Goal: Task Accomplishment & Management: Manage account settings

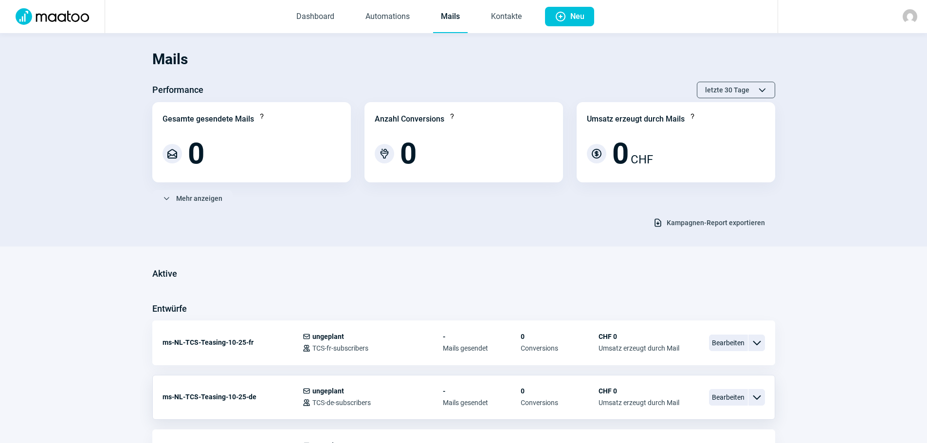
scroll to position [146, 0]
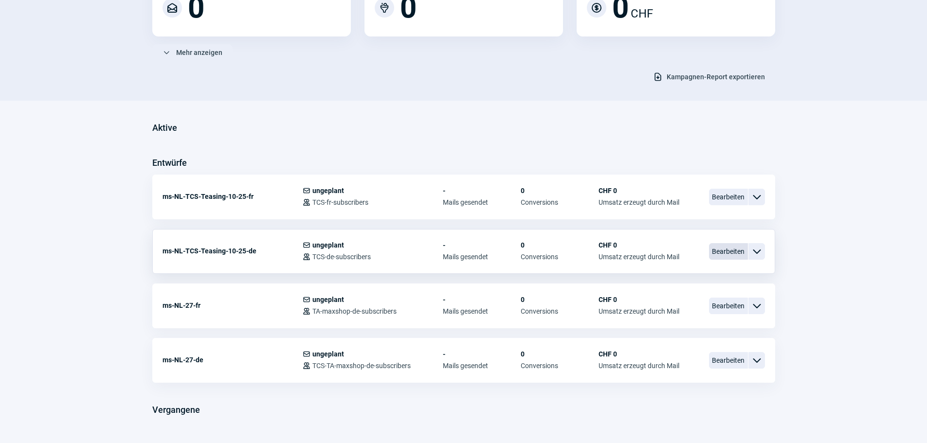
click at [730, 248] on span "Bearbeiten" at bounding box center [728, 251] width 39 height 17
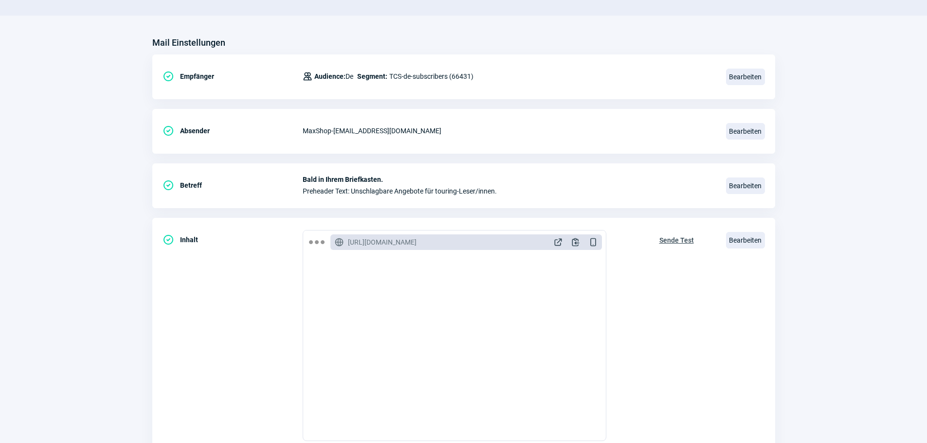
scroll to position [97, 0]
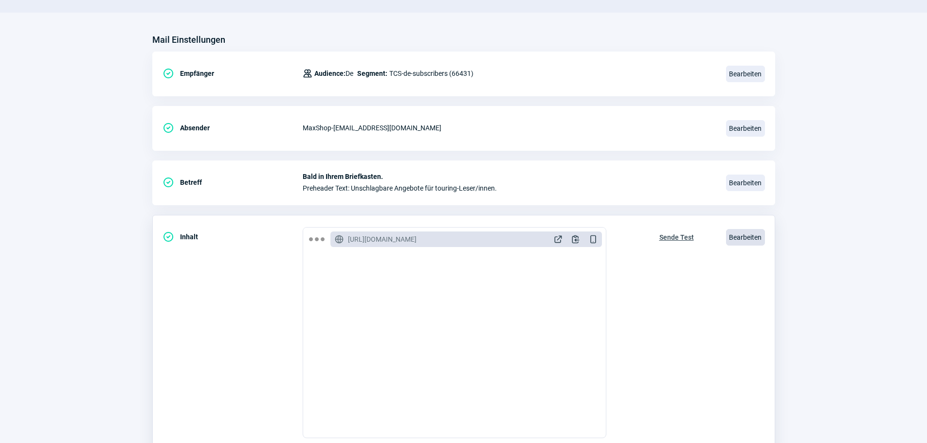
click at [748, 231] on span "Bearbeiten" at bounding box center [745, 237] width 39 height 17
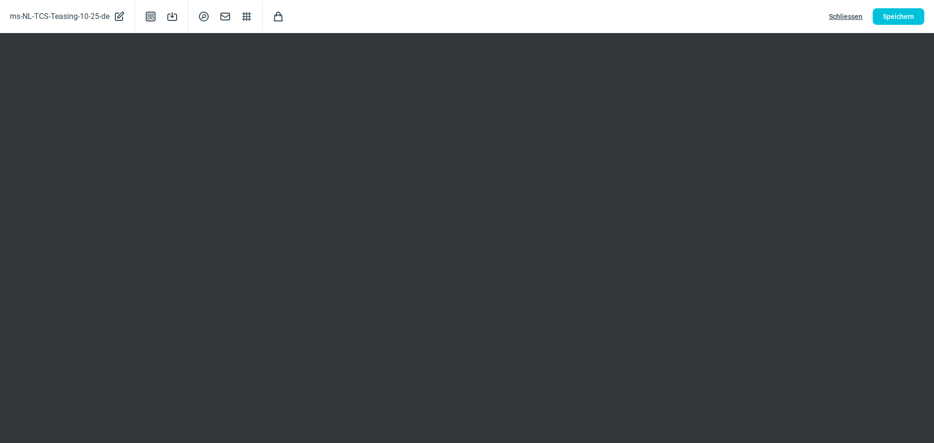
click at [843, 16] on span "Schliessen" at bounding box center [846, 17] width 34 height 16
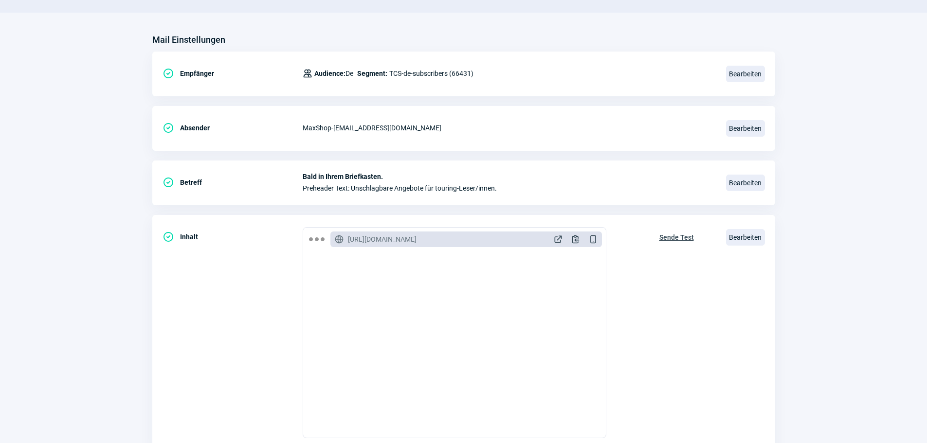
scroll to position [146, 0]
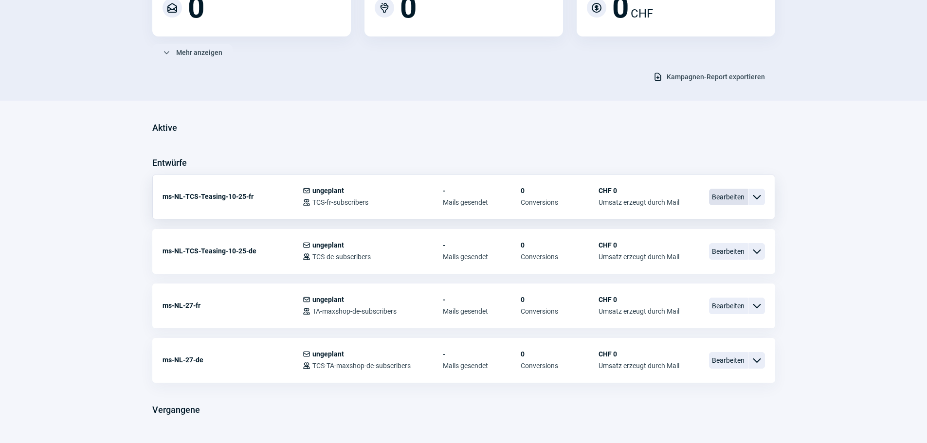
click at [729, 202] on span "Bearbeiten" at bounding box center [728, 197] width 39 height 17
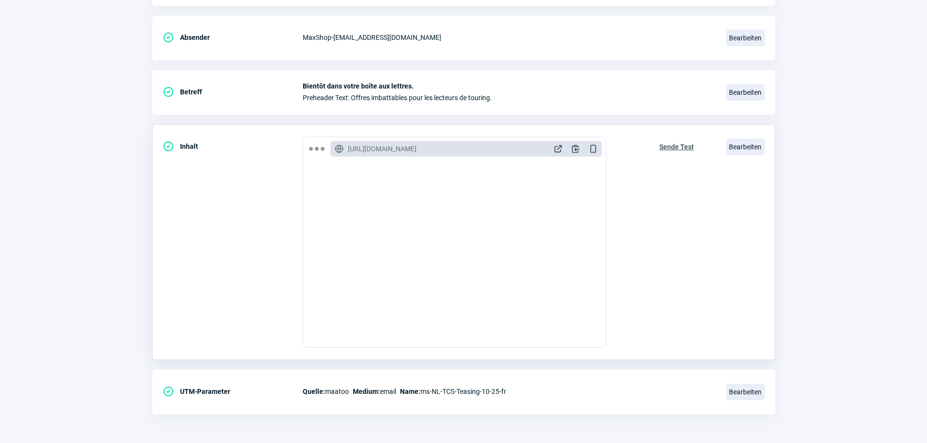
scroll to position [188, 0]
click at [741, 149] on span "Bearbeiten" at bounding box center [745, 146] width 39 height 17
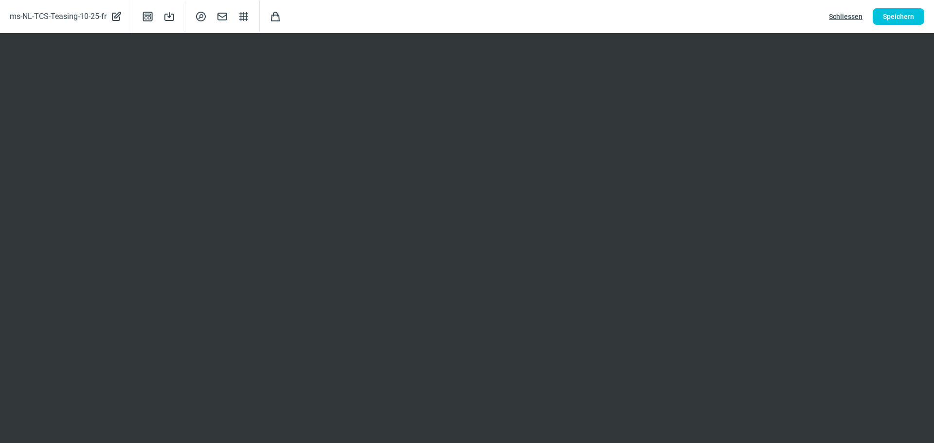
click at [849, 13] on span "Schliessen" at bounding box center [846, 17] width 34 height 16
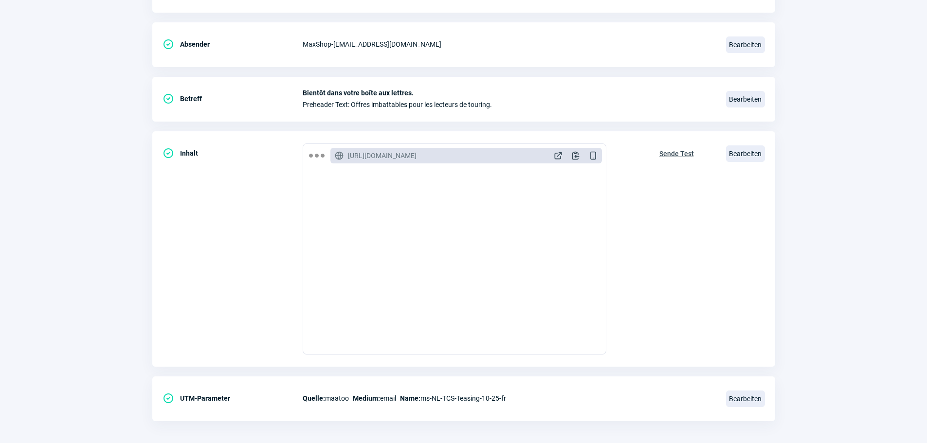
scroll to position [0, 0]
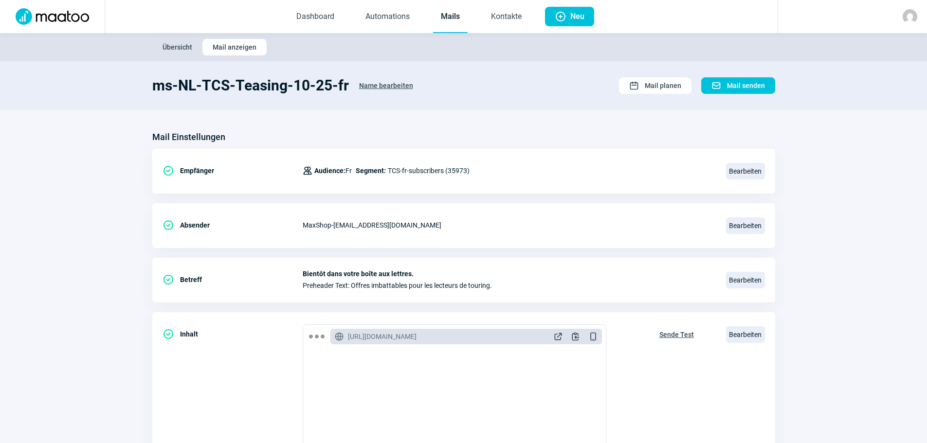
click at [181, 45] on span "Übersicht" at bounding box center [177, 47] width 30 height 16
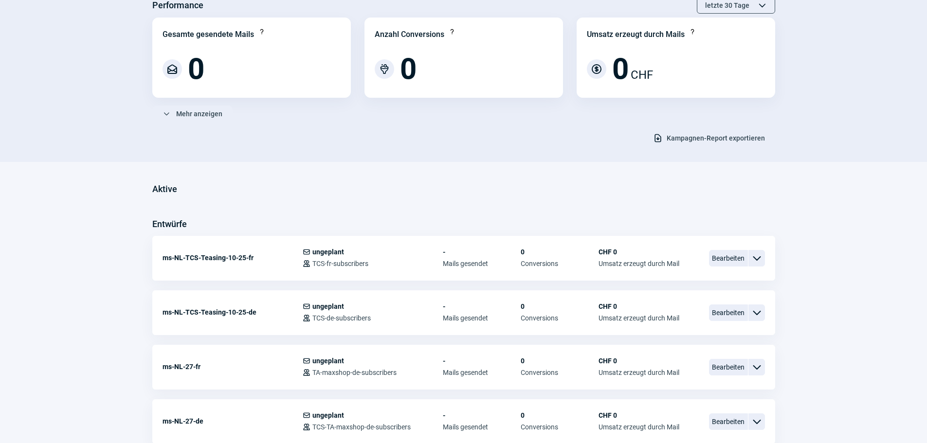
scroll to position [171, 0]
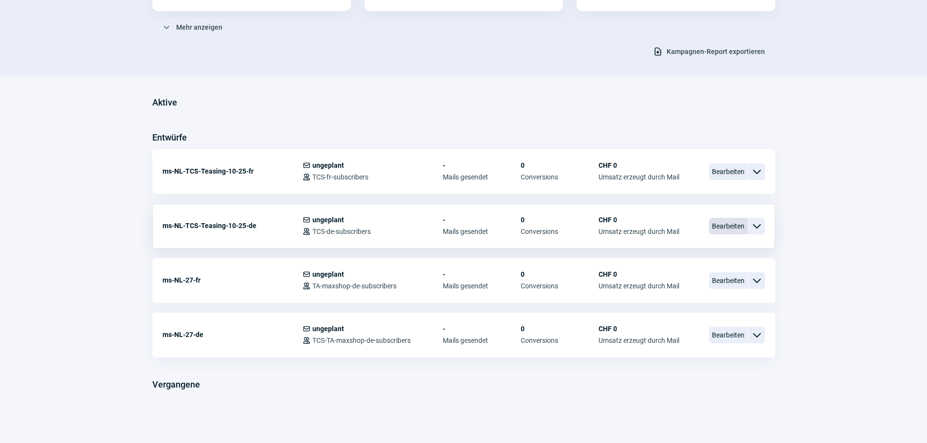
click at [718, 223] on span "Bearbeiten" at bounding box center [728, 226] width 39 height 17
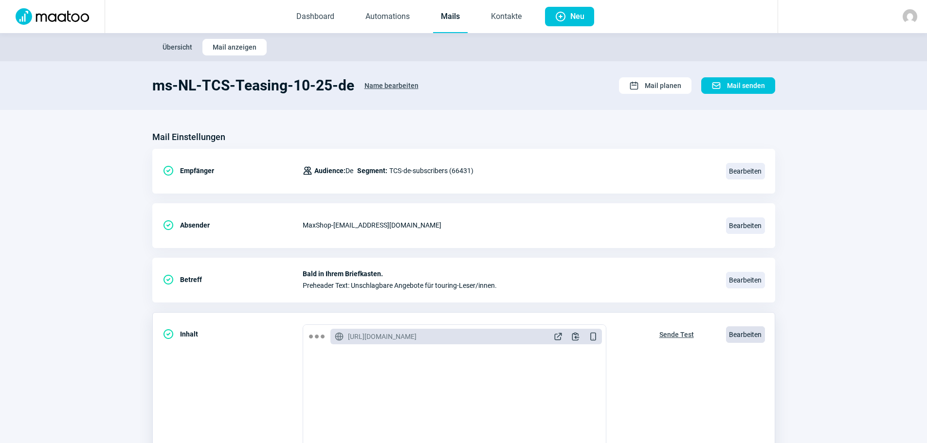
click at [748, 337] on span "Bearbeiten" at bounding box center [745, 334] width 39 height 17
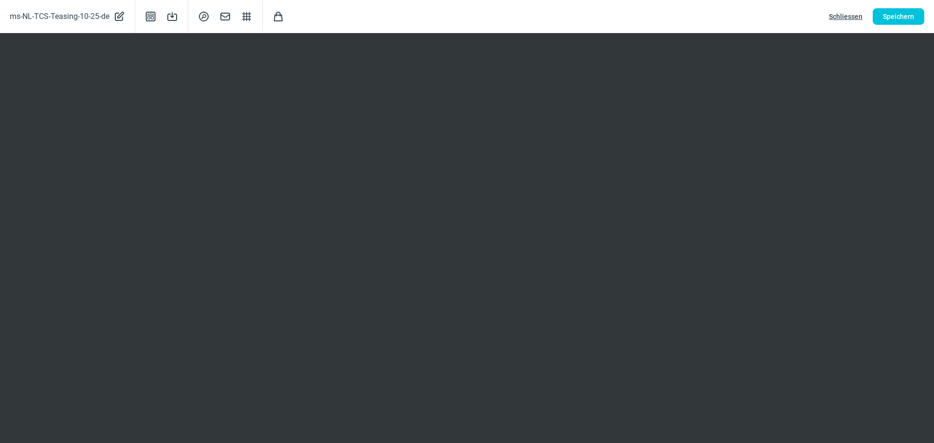
click at [852, 15] on span "Schliessen" at bounding box center [846, 17] width 34 height 16
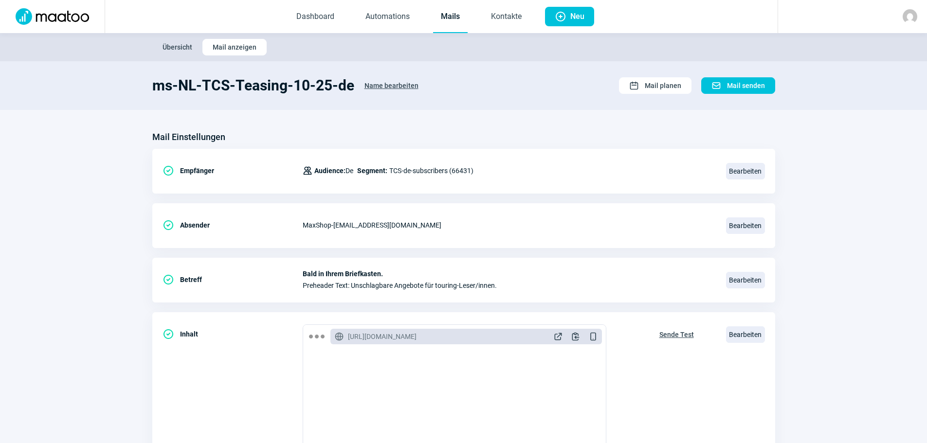
click at [168, 47] on span "Übersicht" at bounding box center [177, 47] width 30 height 16
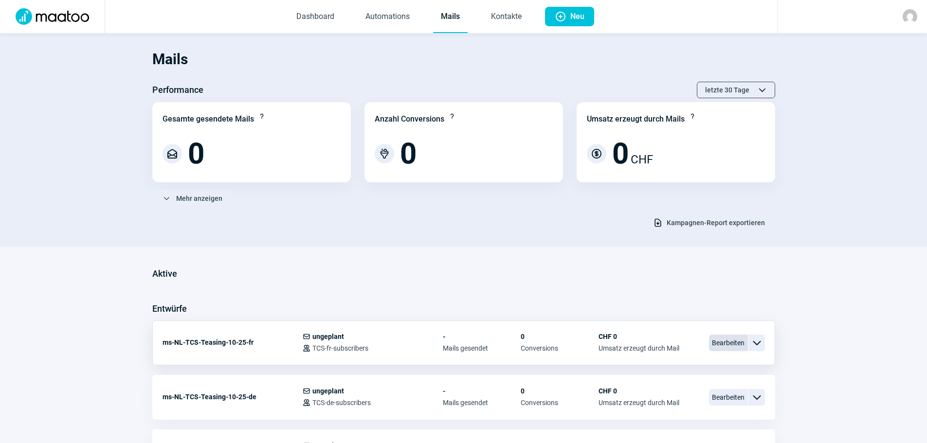
click at [732, 345] on span "Bearbeiten" at bounding box center [728, 343] width 39 height 17
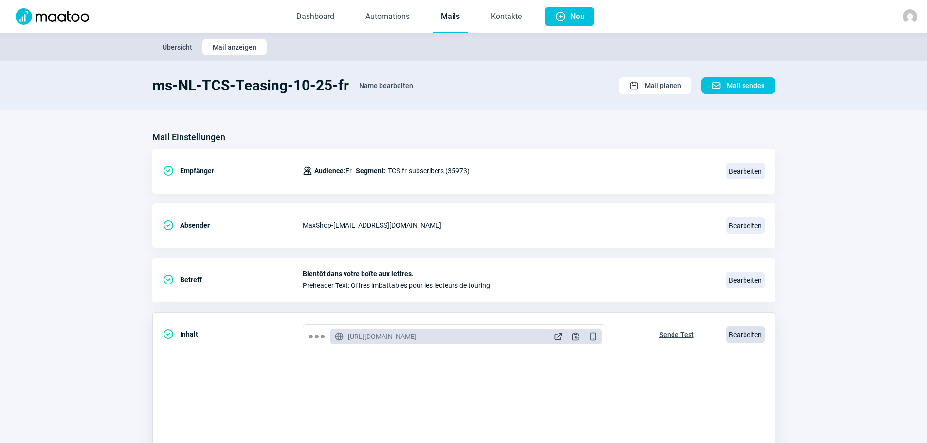
click at [744, 330] on span "Bearbeiten" at bounding box center [745, 334] width 39 height 17
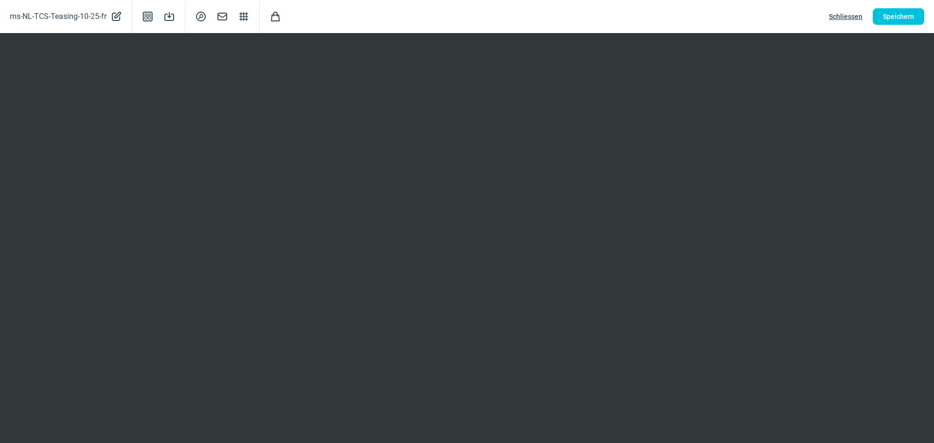
click at [840, 16] on span "Schliessen" at bounding box center [846, 17] width 34 height 16
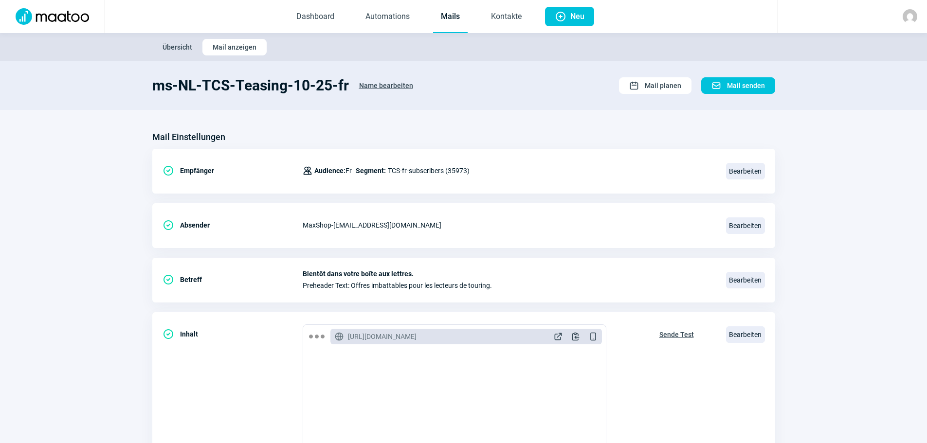
click at [174, 47] on span "Übersicht" at bounding box center [177, 47] width 30 height 16
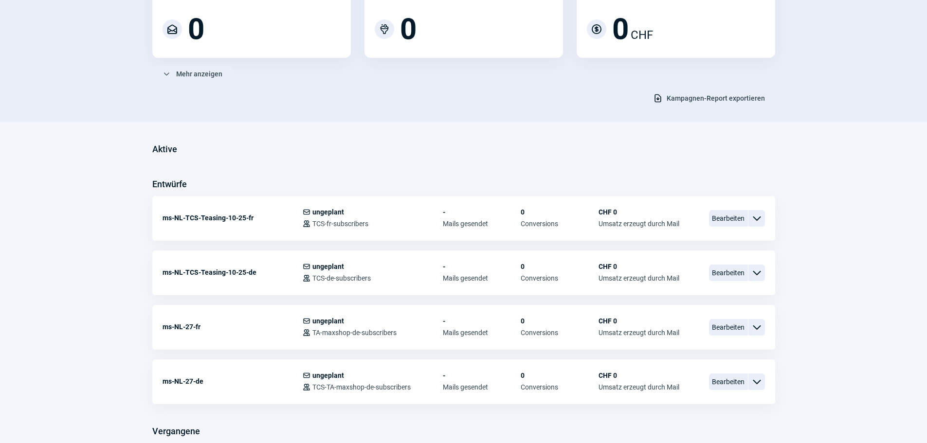
scroll to position [74, 0]
